Goal: Feedback & Contribution: Submit feedback/report problem

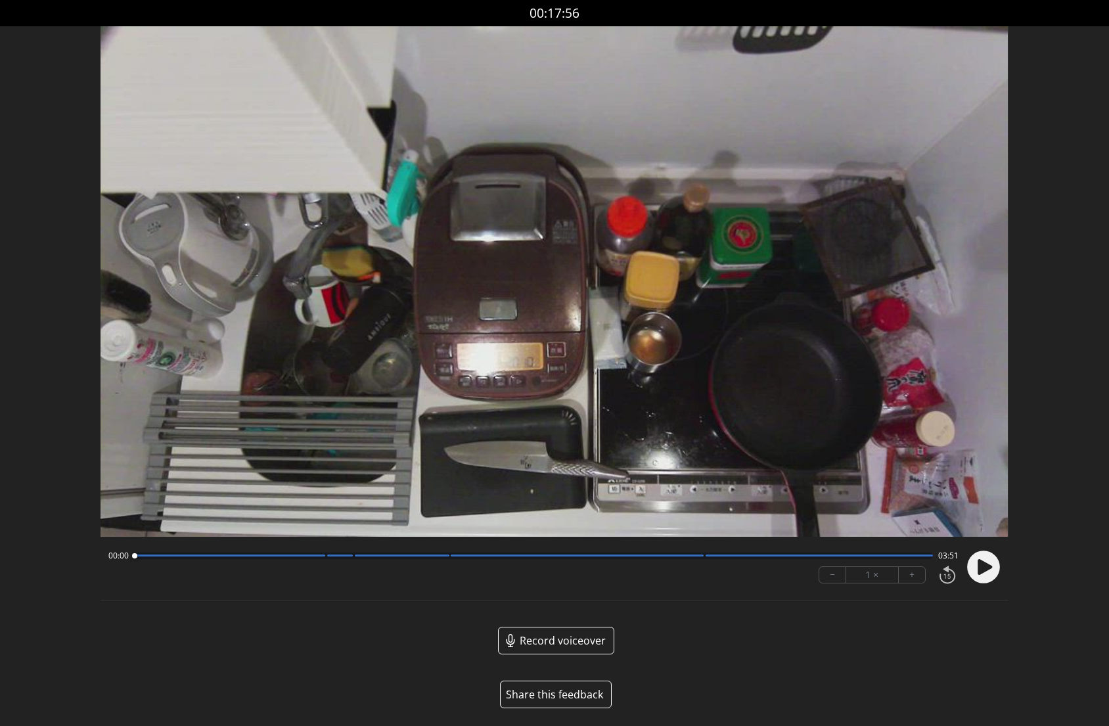
click at [573, 689] on button "Share this feedback" at bounding box center [556, 695] width 112 height 28
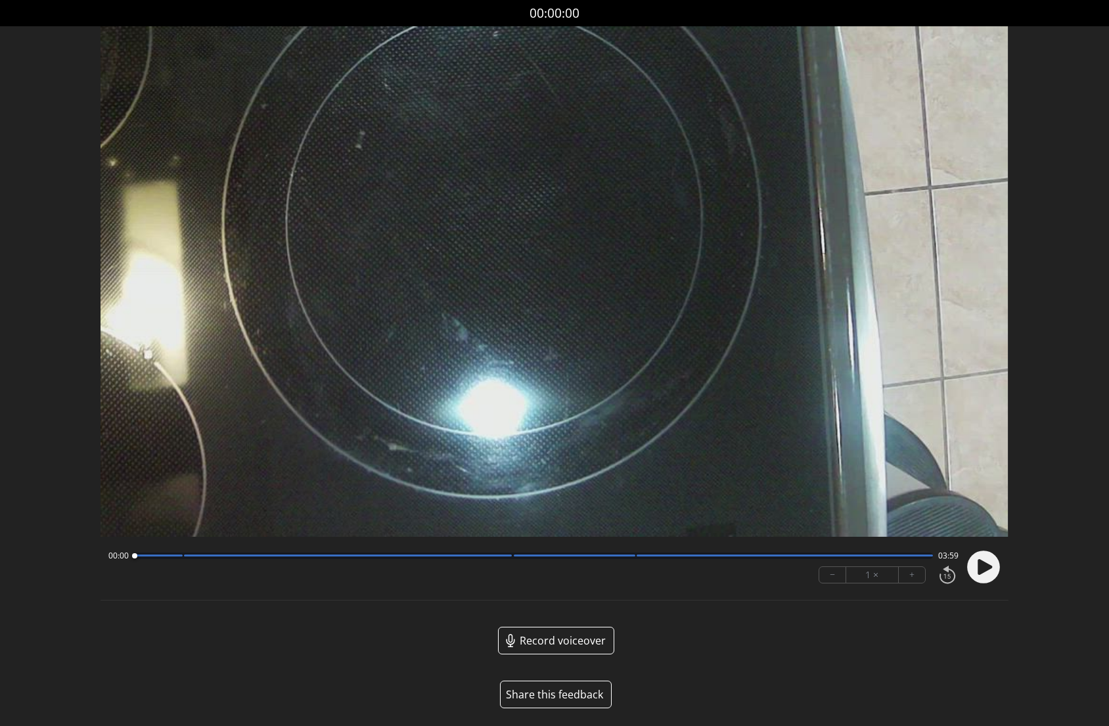
click at [559, 687] on button "Share this feedback" at bounding box center [556, 695] width 112 height 28
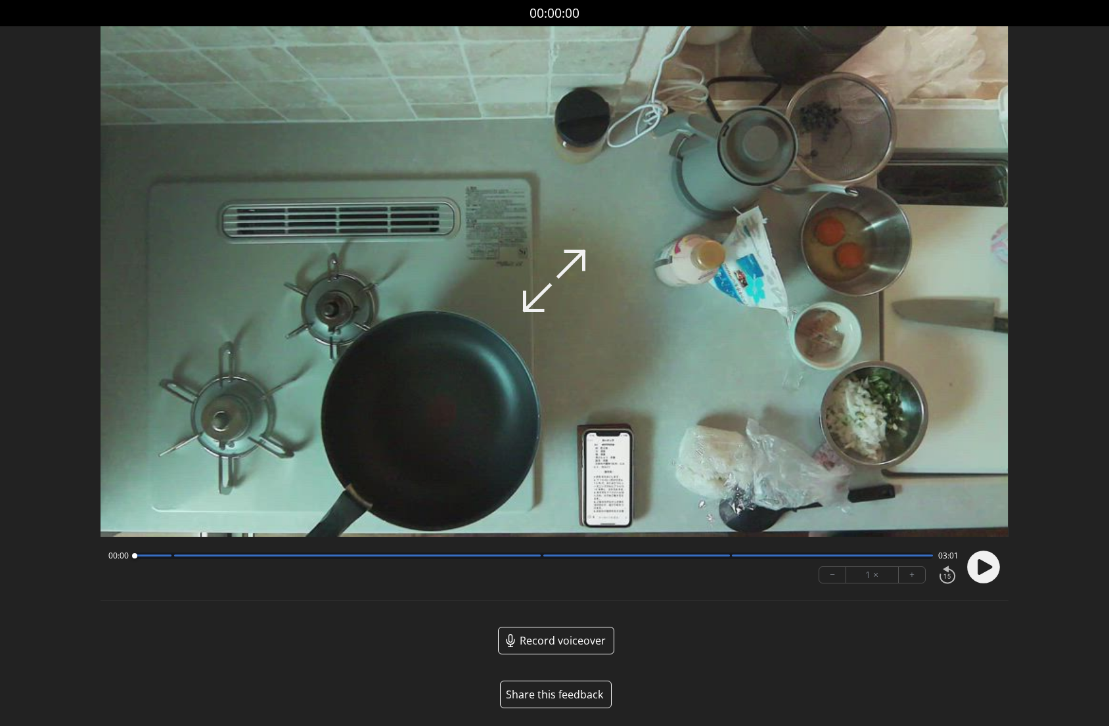
click at [558, 692] on button "Share this feedback" at bounding box center [556, 695] width 112 height 28
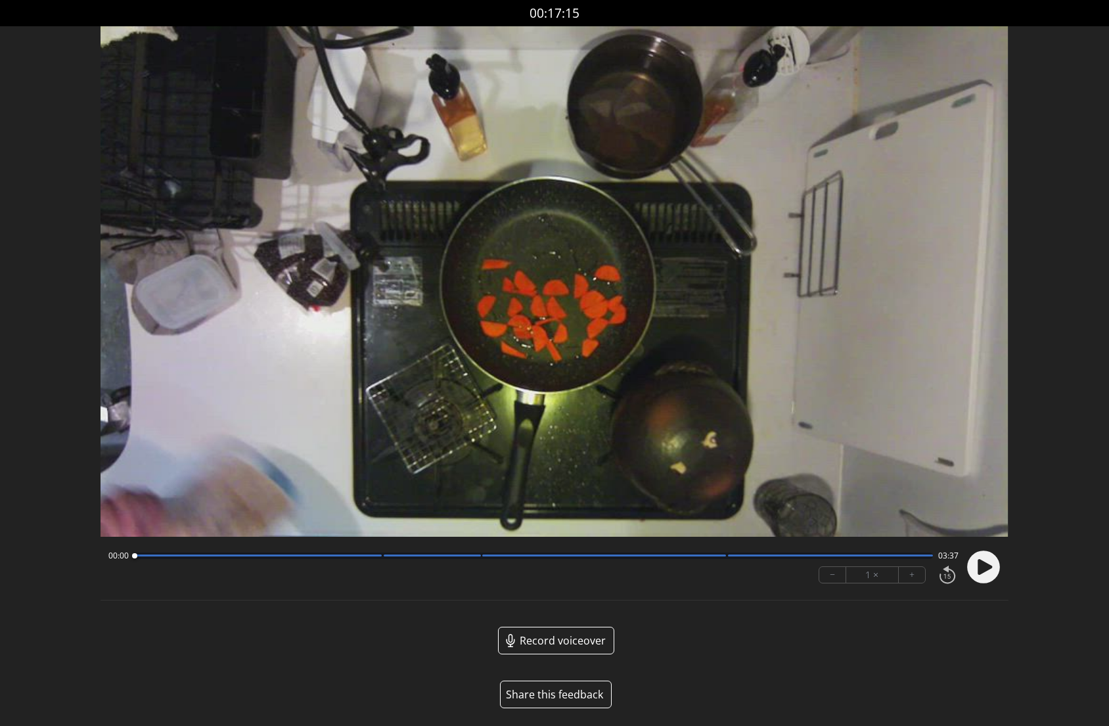
click at [552, 689] on button "Share this feedback" at bounding box center [556, 695] width 112 height 28
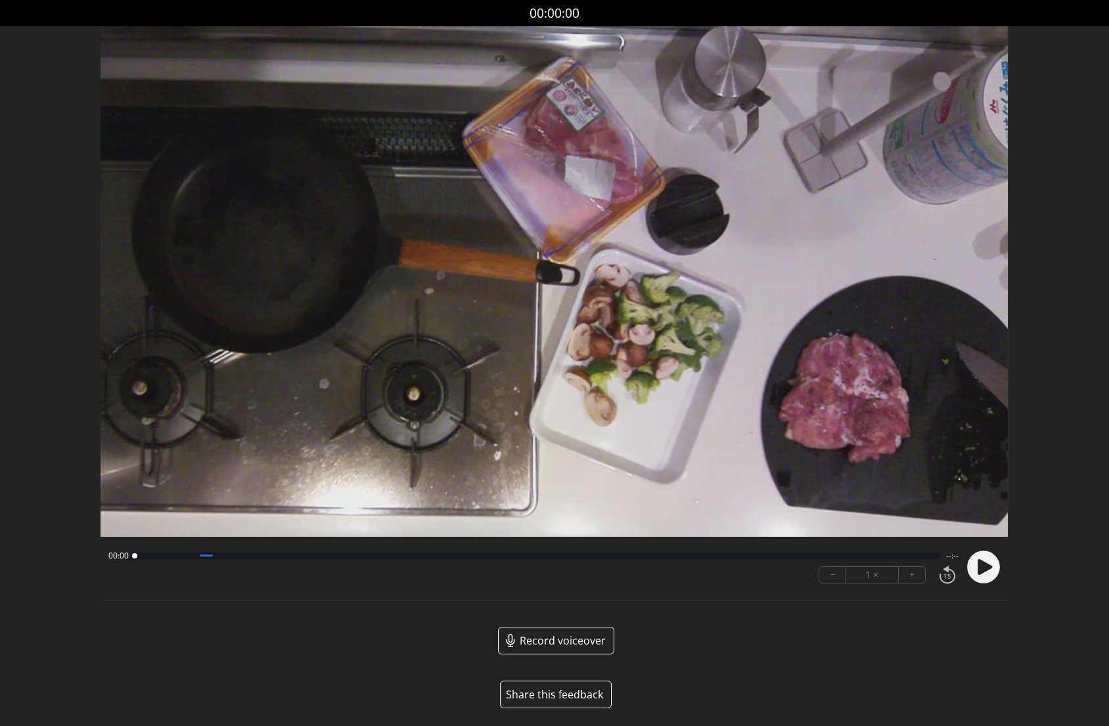
click at [545, 699] on button "Share this feedback" at bounding box center [556, 695] width 112 height 28
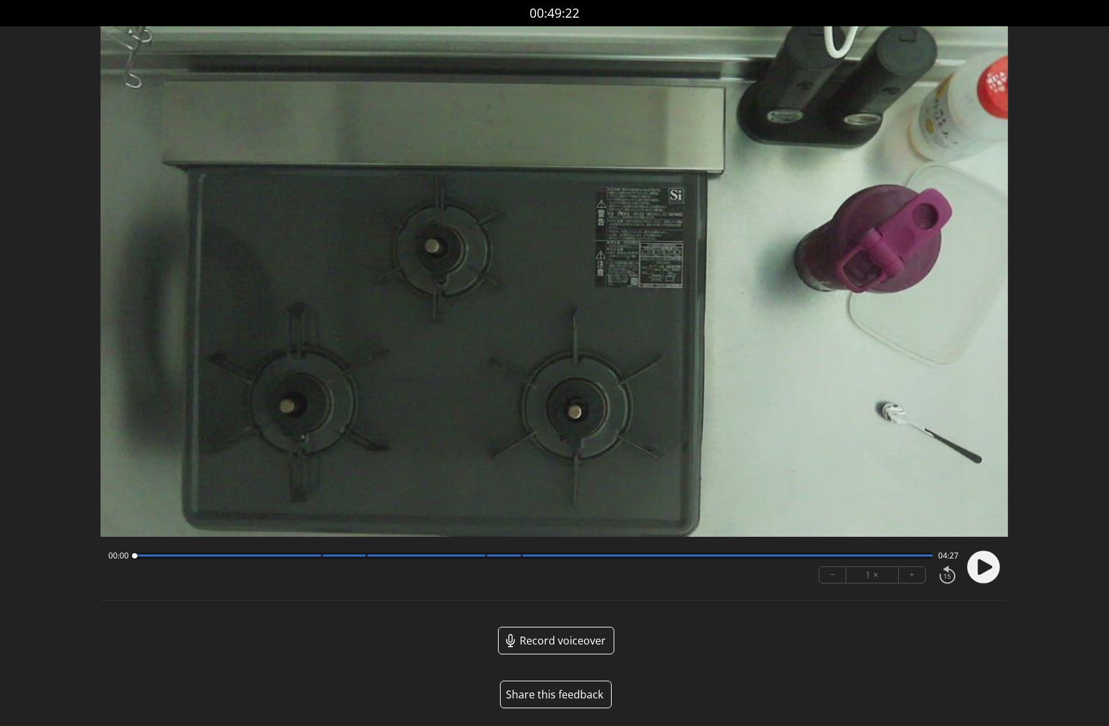
click at [558, 691] on button "Share this feedback" at bounding box center [556, 695] width 112 height 28
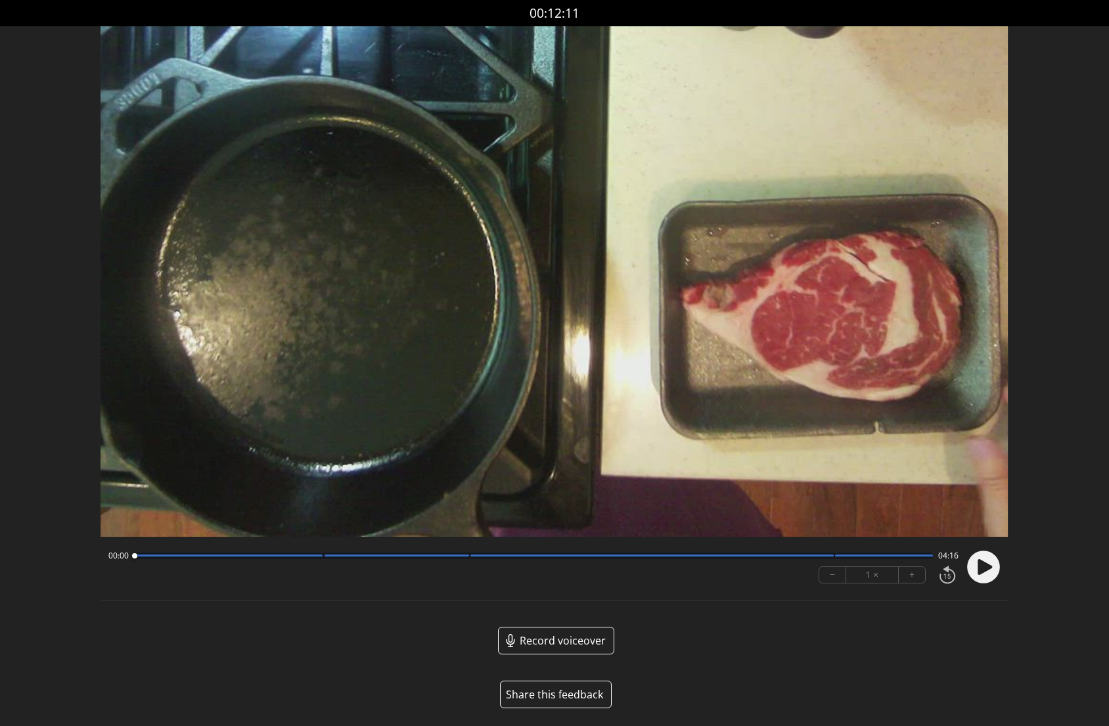
click at [569, 697] on button "Share this feedback" at bounding box center [556, 695] width 112 height 28
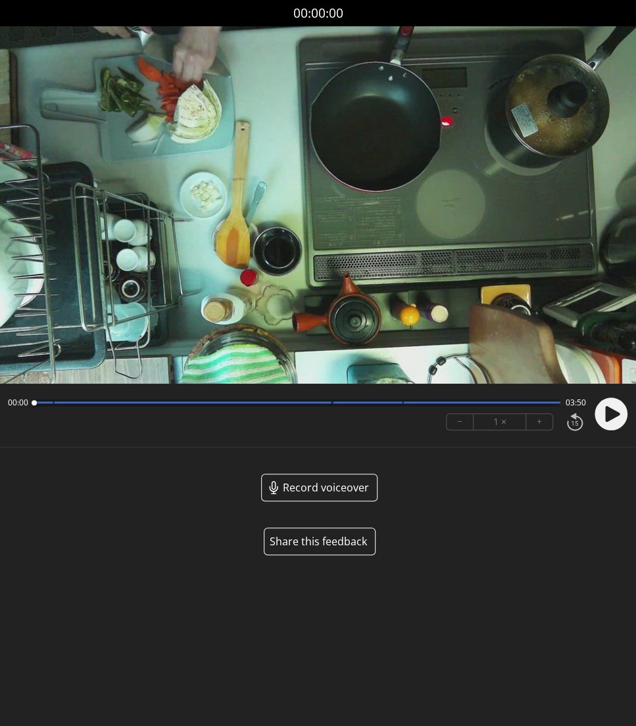
click at [331, 544] on button "Share this feedback" at bounding box center [320, 542] width 112 height 28
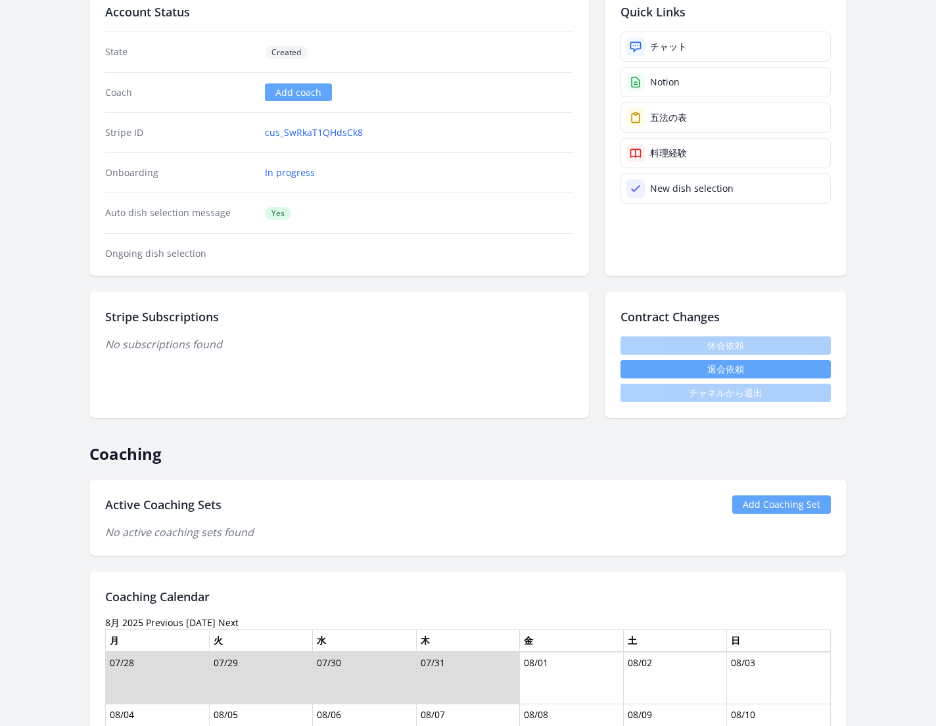
scroll to position [153, 0]
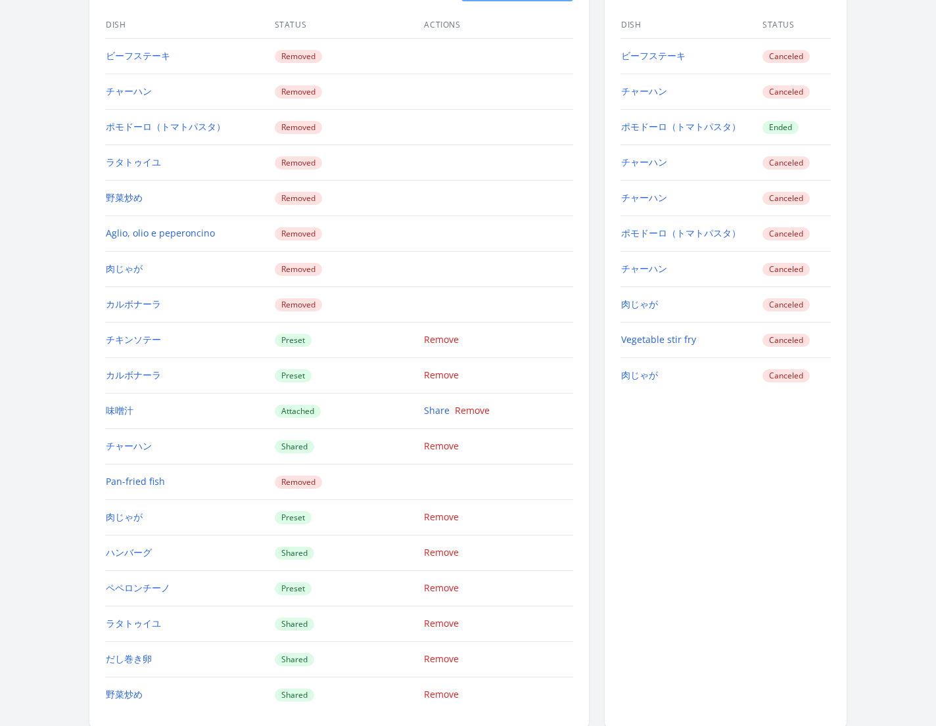
scroll to position [1144, 0]
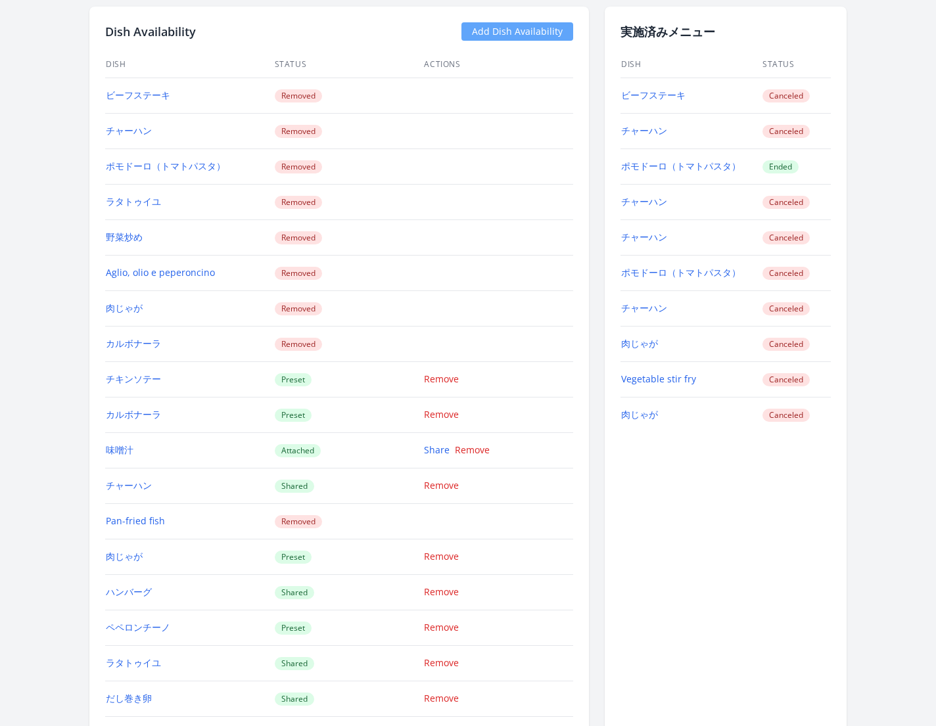
click at [663, 430] on div "実施済みメニュー Dish Status ビーフステーキ Canceled チャーハン Canceled ポモドーロ（トマトパスタ） Ended チャーハン …" at bounding box center [726, 387] width 242 height 761
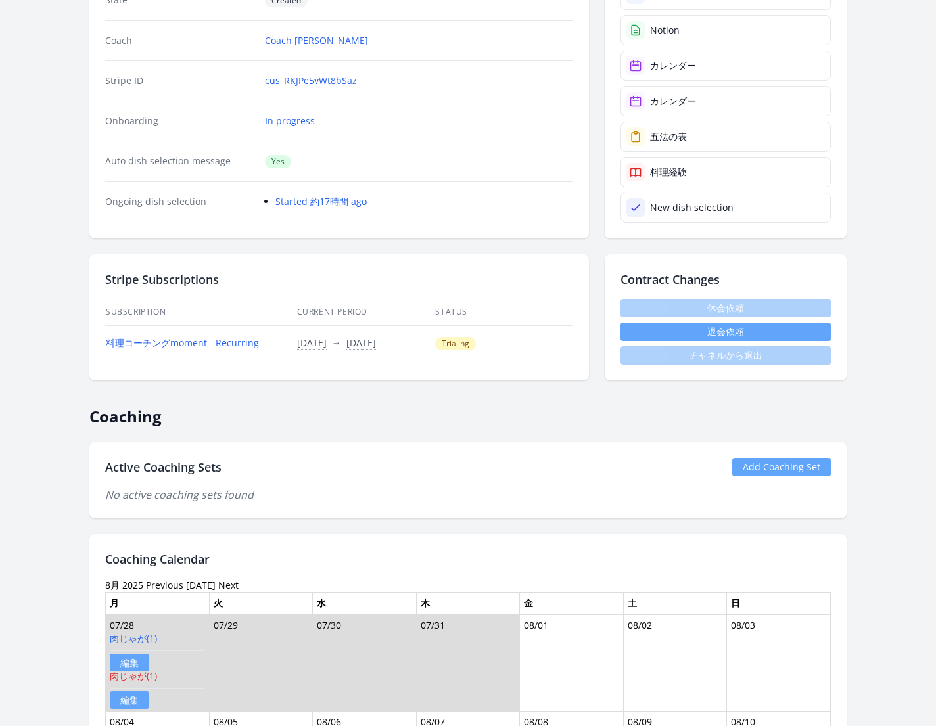
scroll to position [0, 0]
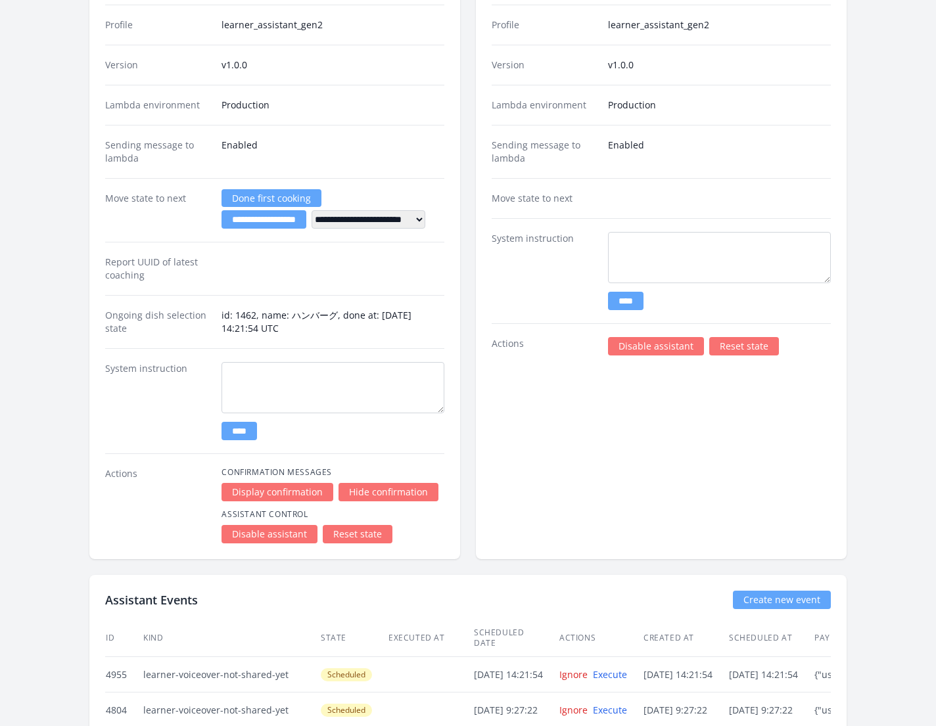
scroll to position [2371, 0]
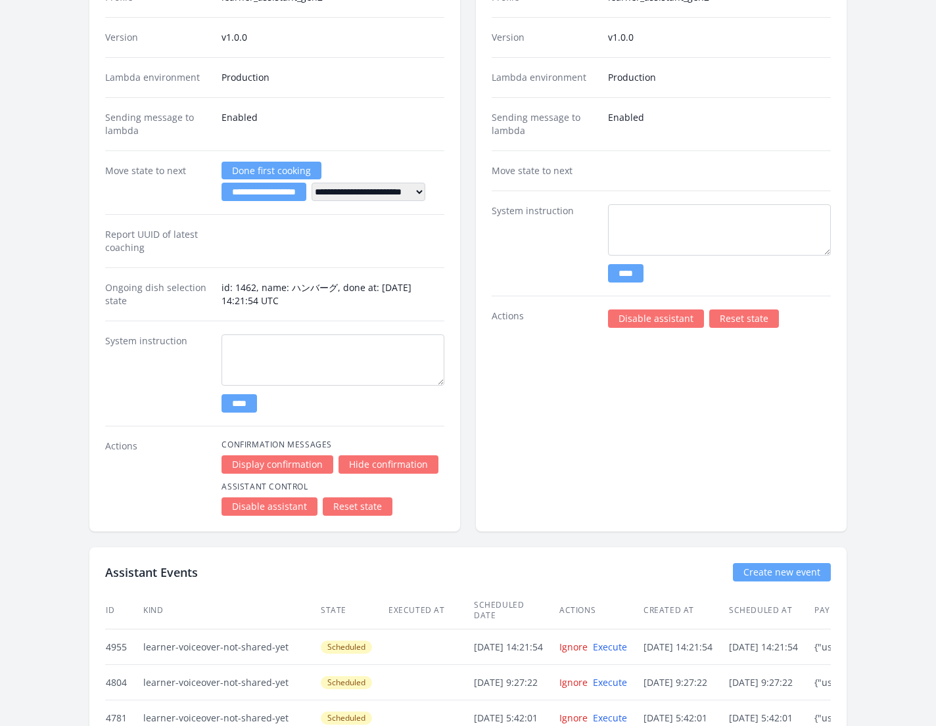
click at [275, 498] on link "Disable assistant" at bounding box center [269, 507] width 96 height 18
